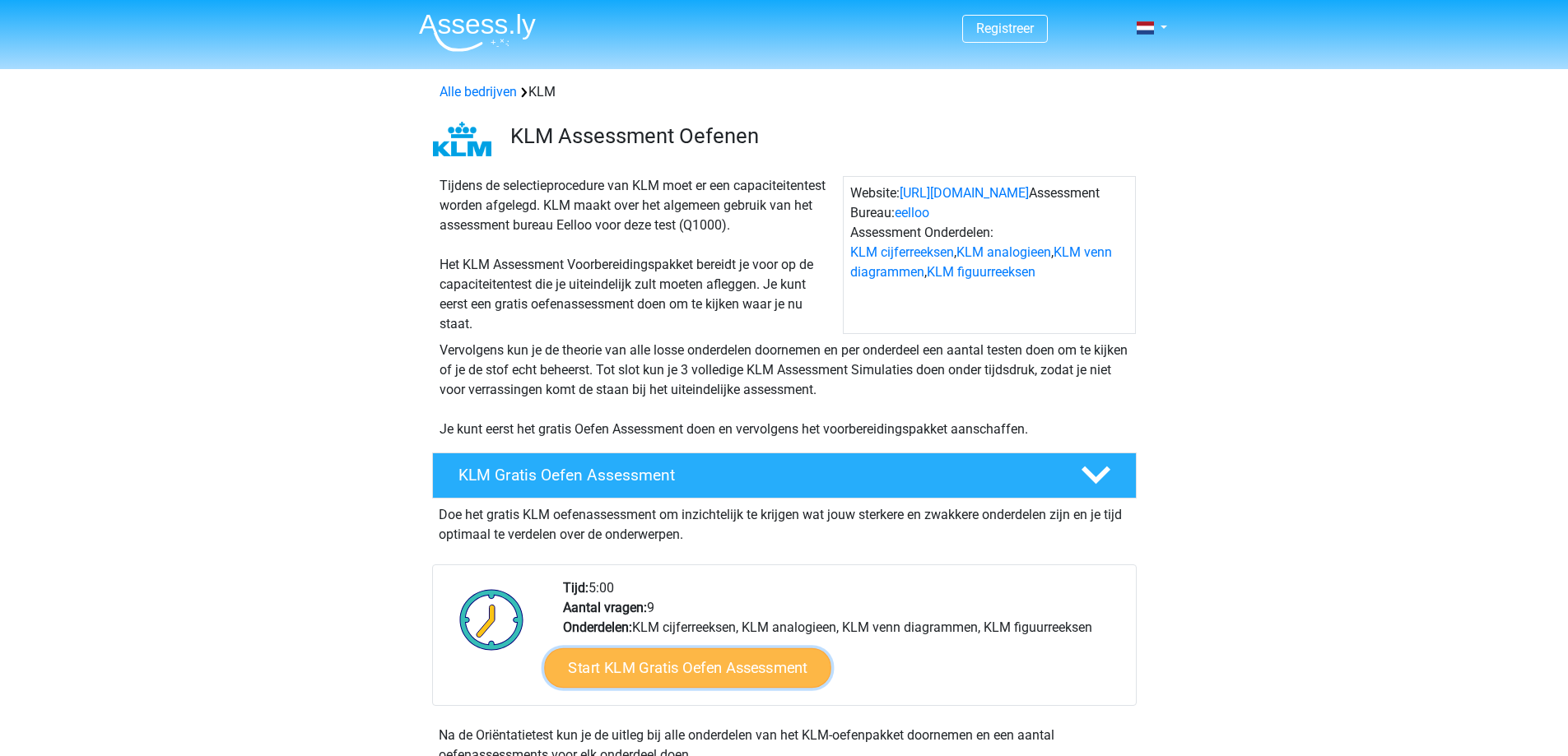
click at [670, 670] on link "Start KLM Gratis Oefen Assessment" at bounding box center [687, 668] width 286 height 39
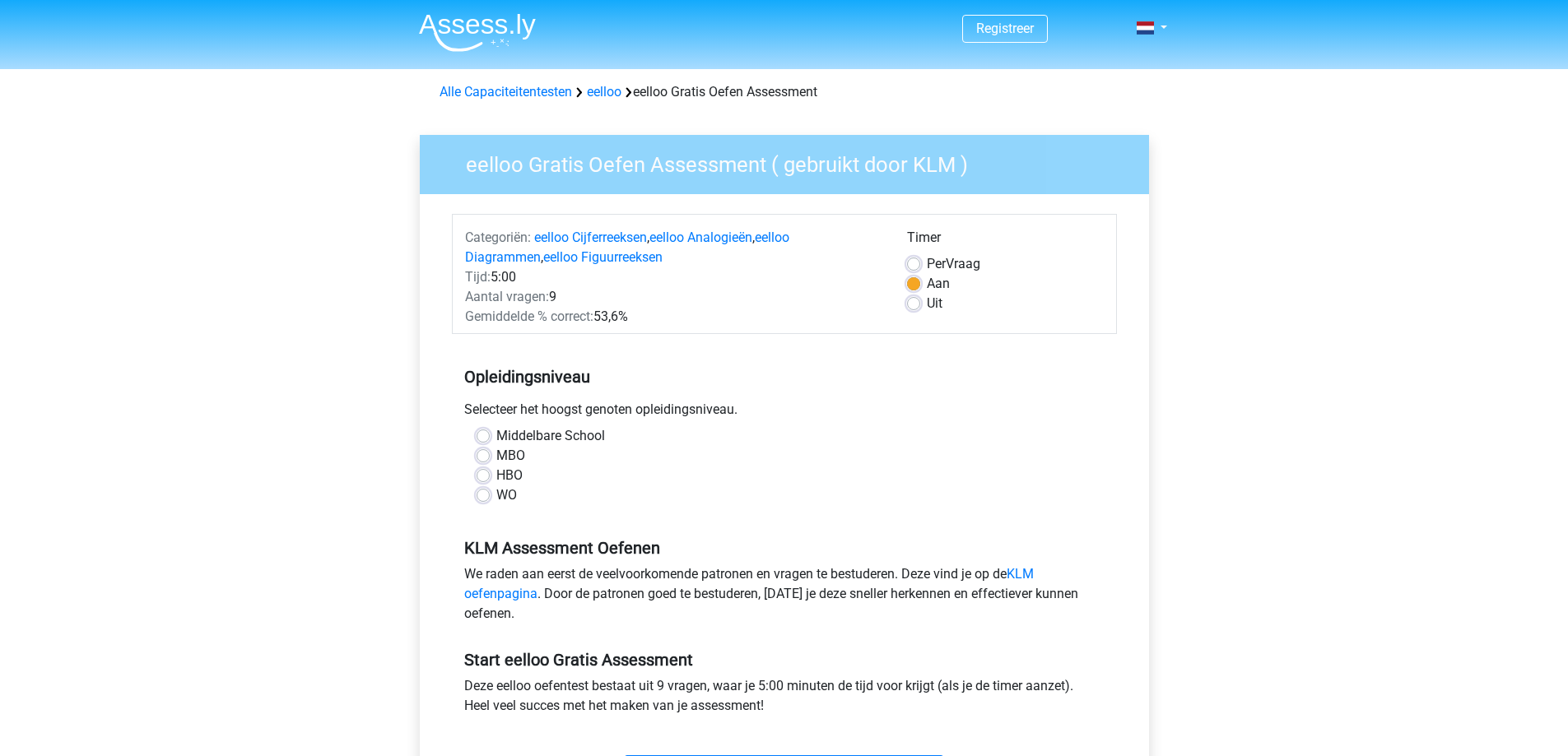
click at [497, 480] on label "HBO" at bounding box center [510, 476] width 27 height 20
click at [482, 480] on input "HBO" at bounding box center [483, 474] width 13 height 17
radio input "true"
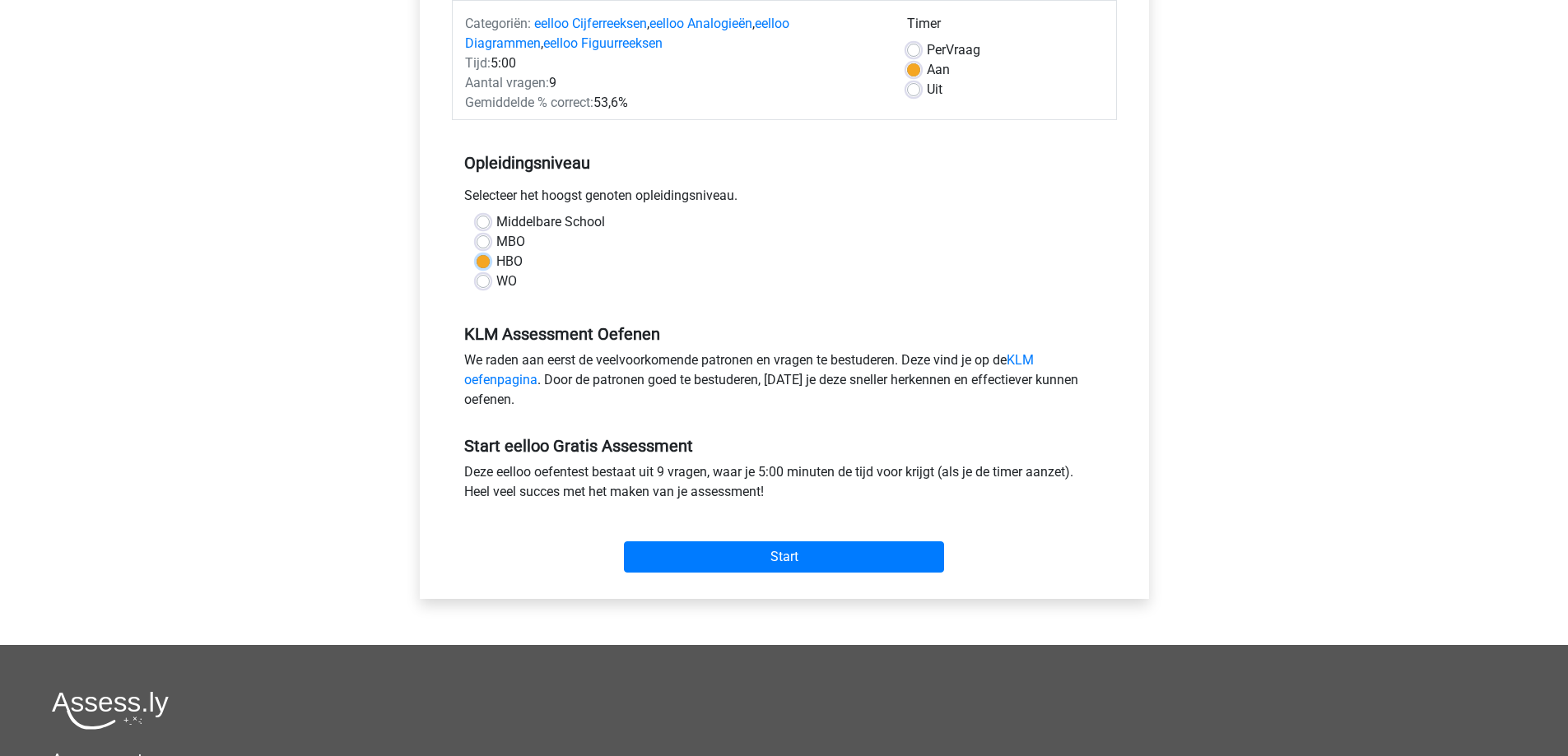
scroll to position [247, 0]
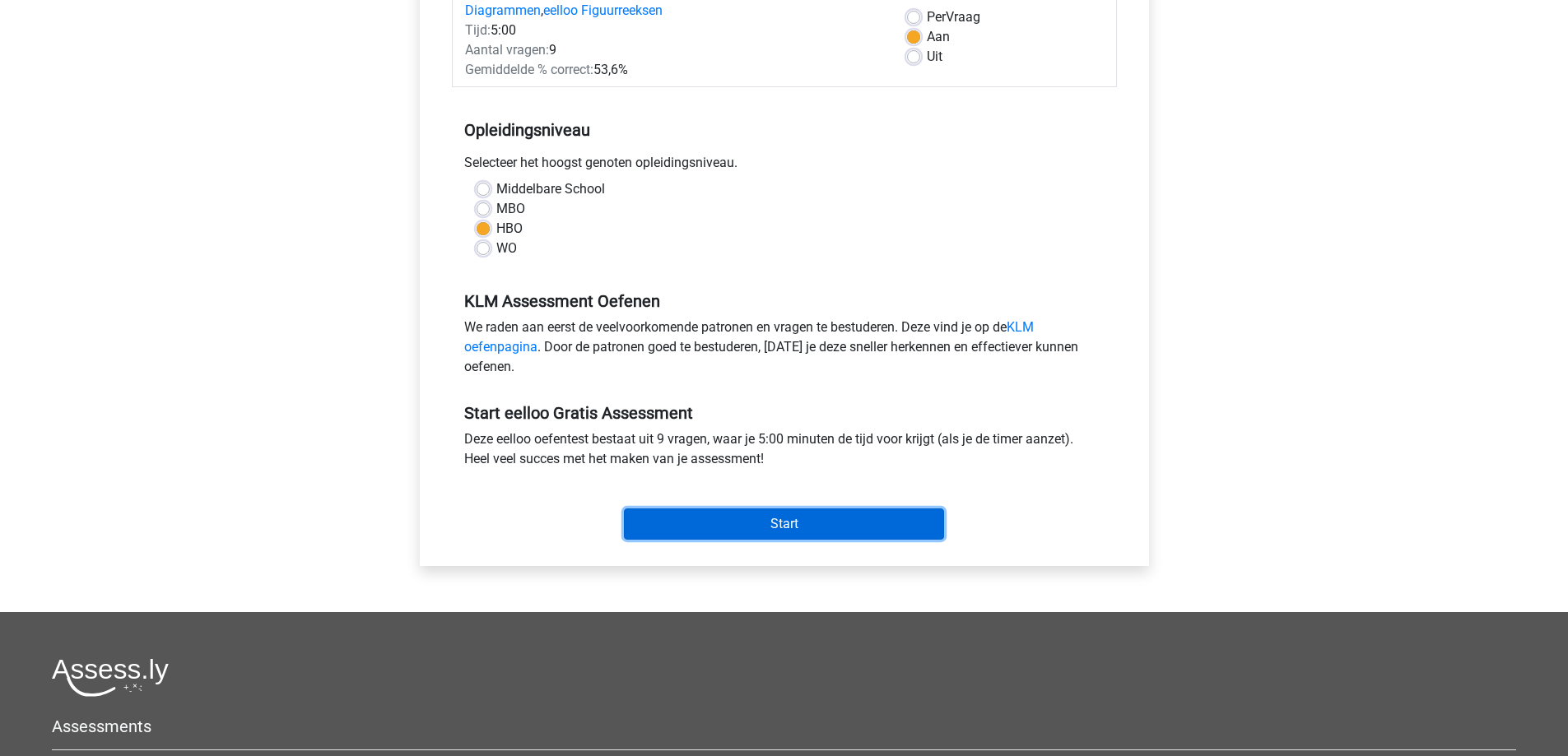
click at [671, 527] on input "Start" at bounding box center [784, 524] width 321 height 31
